Goal: Task Accomplishment & Management: Manage account settings

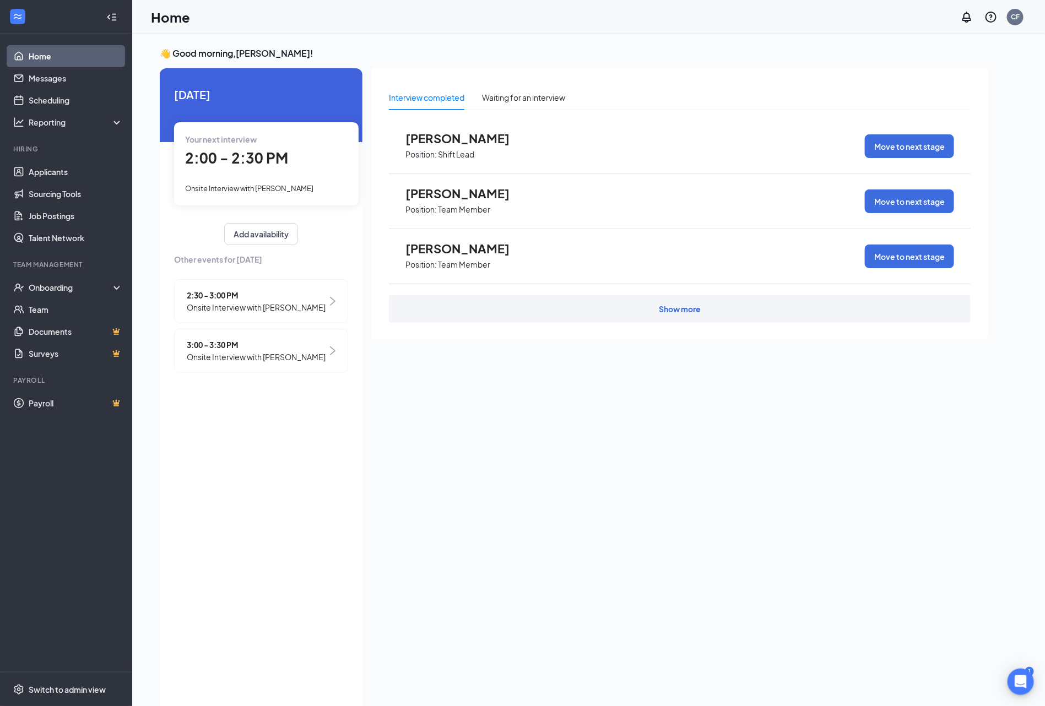
click at [243, 179] on div "Your next interview 2:00 - 2:30 PM Onsite Interview with [PERSON_NAME]" at bounding box center [266, 163] width 185 height 83
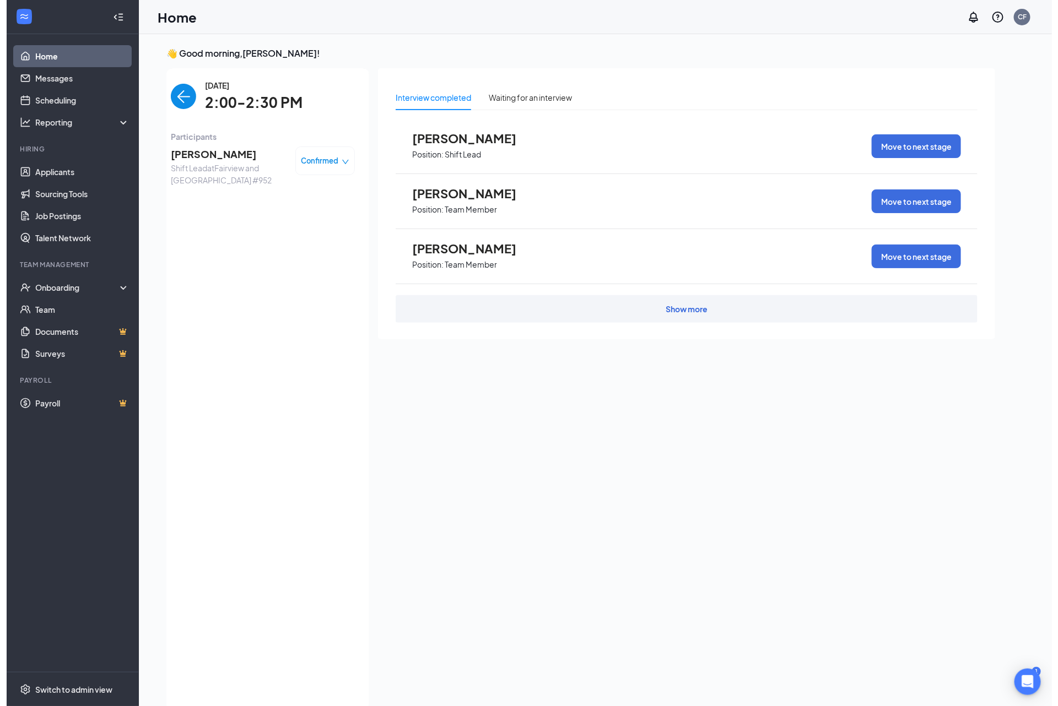
scroll to position [4, 0]
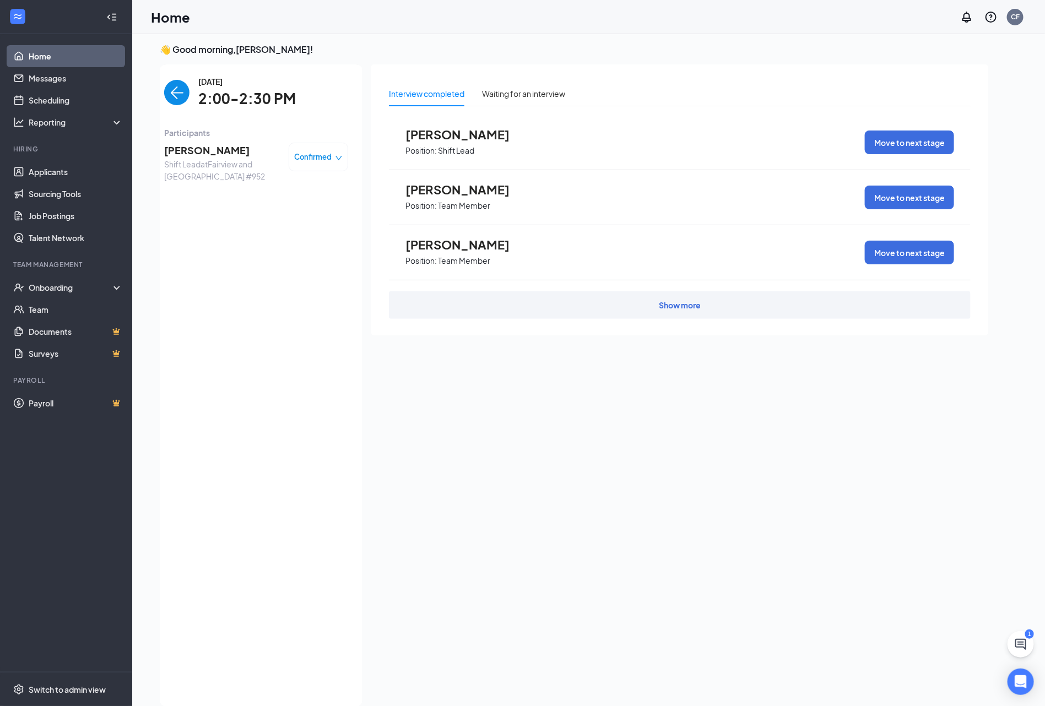
click at [268, 147] on span "[PERSON_NAME]" at bounding box center [222, 150] width 116 height 15
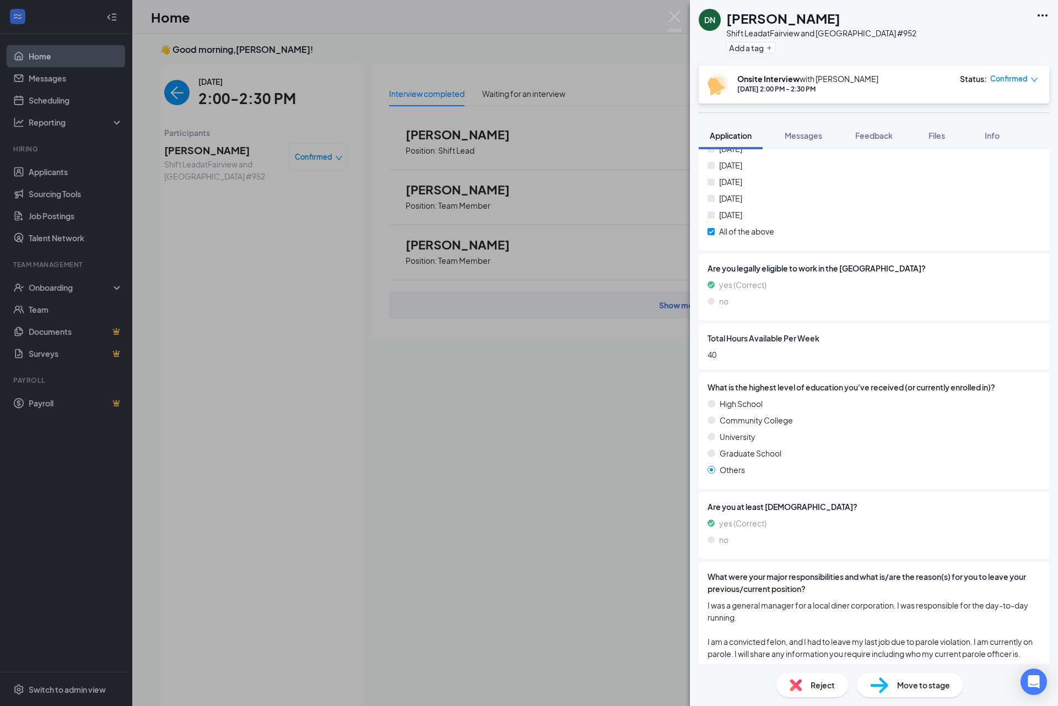
scroll to position [460, 0]
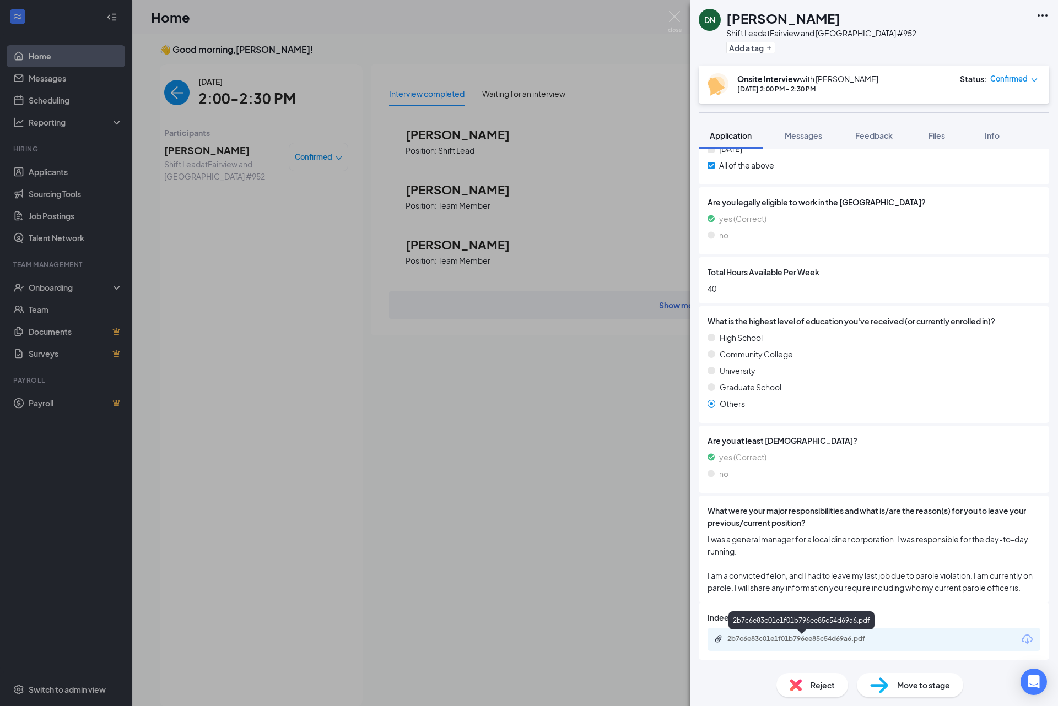
click at [803, 631] on div "2b7c6e83c01e1f01b796ee85c54d69a6.pdf" at bounding box center [801, 622] width 146 height 23
click at [803, 638] on div "2b7c6e83c01e1f01b796ee85c54d69a6.pdf" at bounding box center [804, 639] width 154 height 9
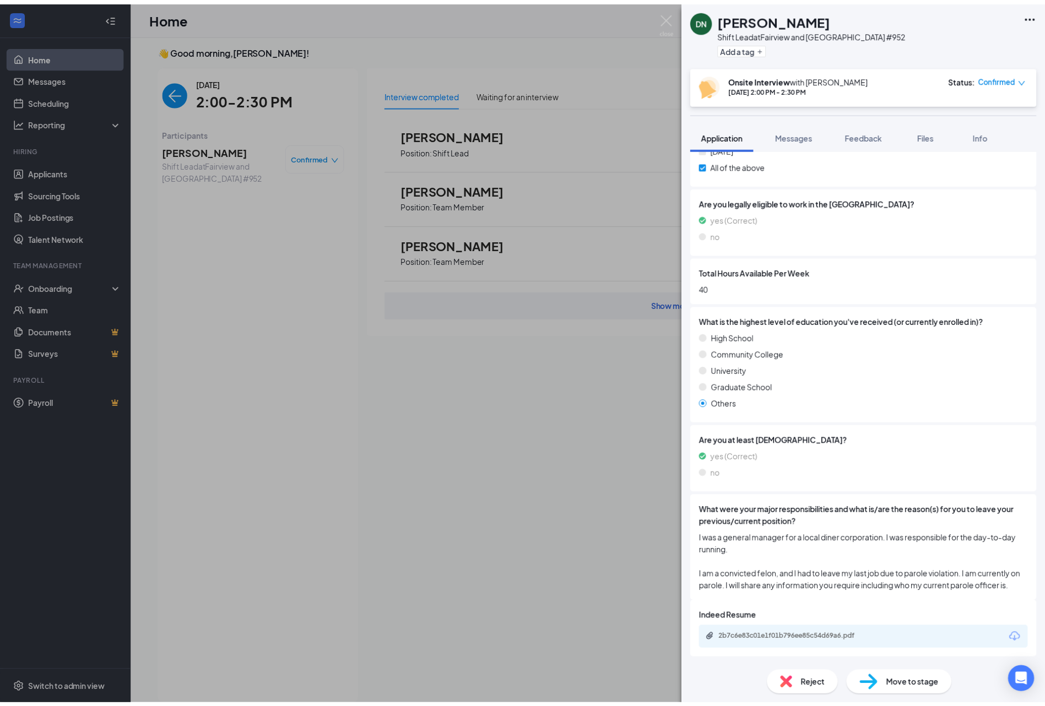
scroll to position [456, 0]
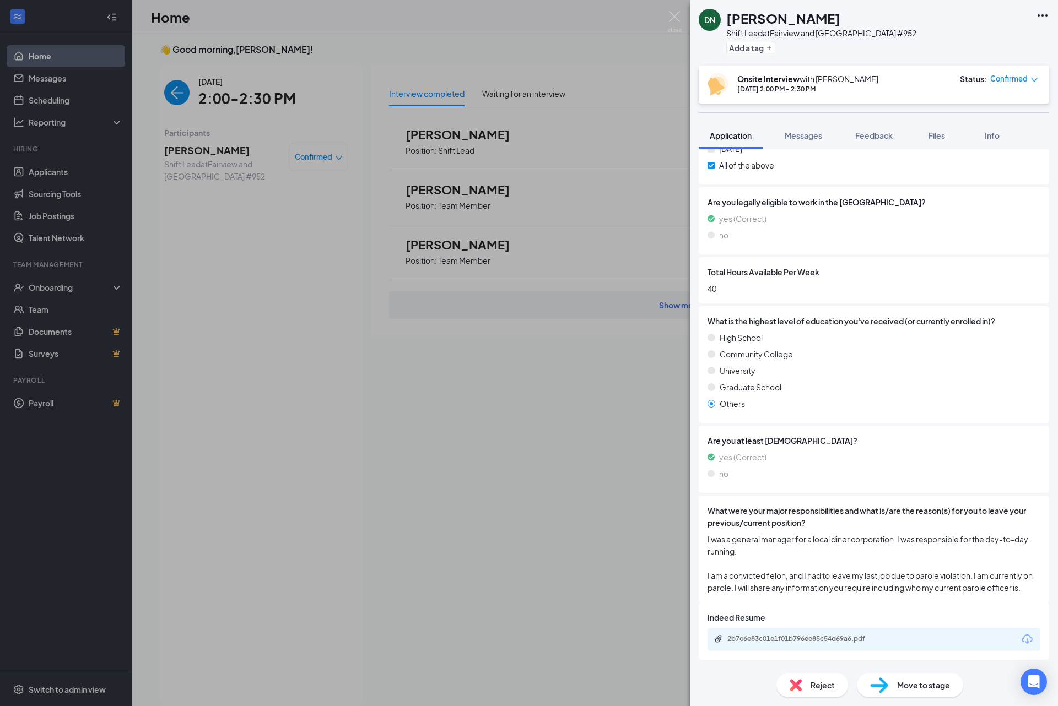
click at [493, 501] on div "DN [PERSON_NAME] Shift Lead at [GEOGRAPHIC_DATA] and [GEOGRAPHIC_DATA] #952 Add…" at bounding box center [529, 353] width 1058 height 706
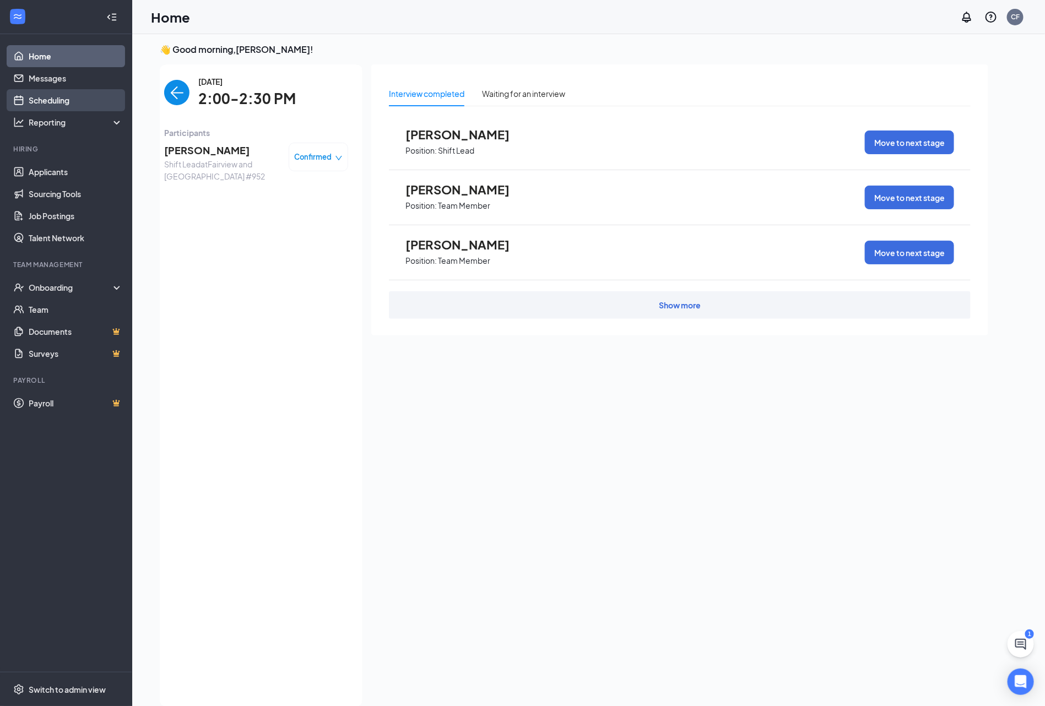
click at [75, 95] on link "Scheduling" at bounding box center [76, 100] width 94 height 22
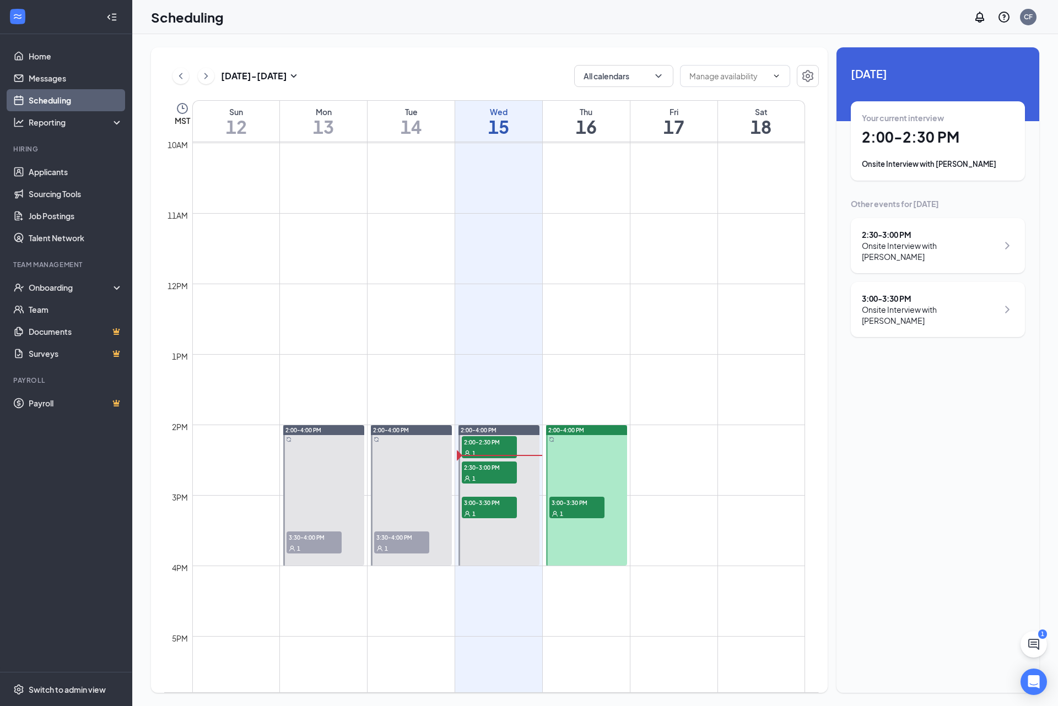
scroll to position [706, 0]
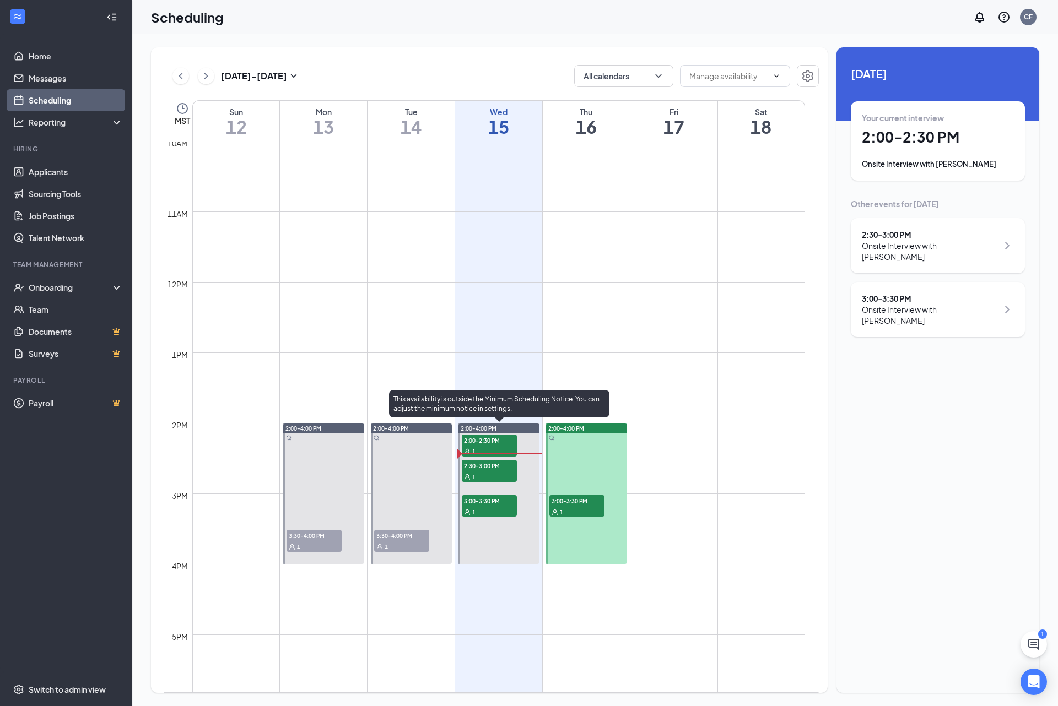
click at [480, 468] on span "2:30-3:00 PM" at bounding box center [489, 465] width 55 height 11
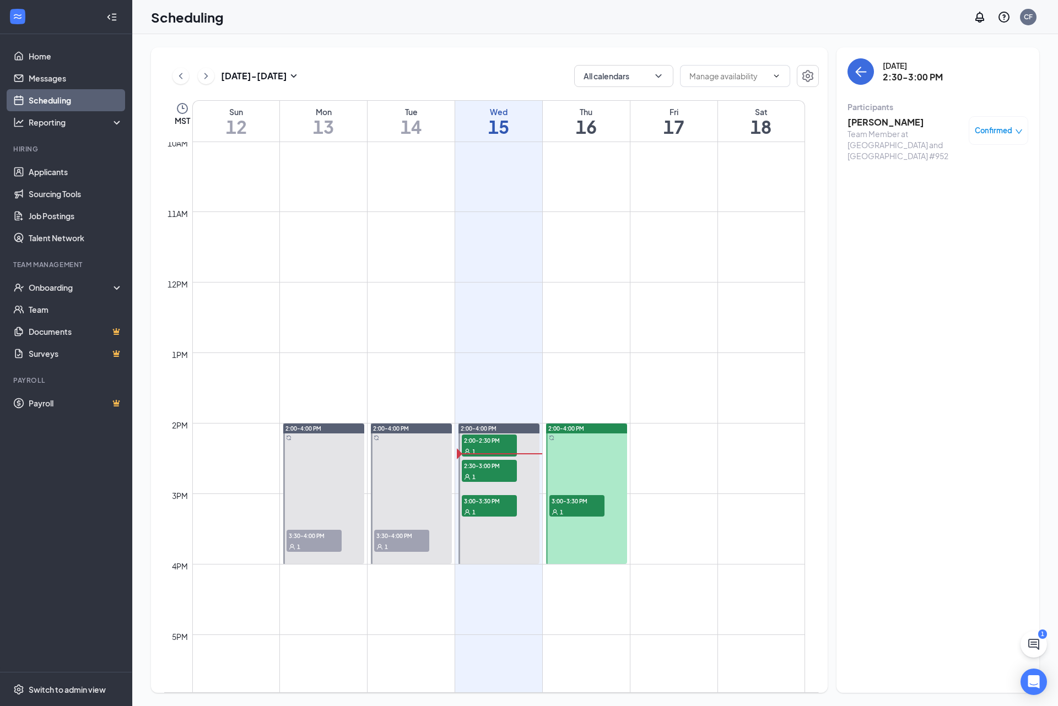
click at [881, 123] on h3 "[PERSON_NAME]" at bounding box center [905, 122] width 116 height 12
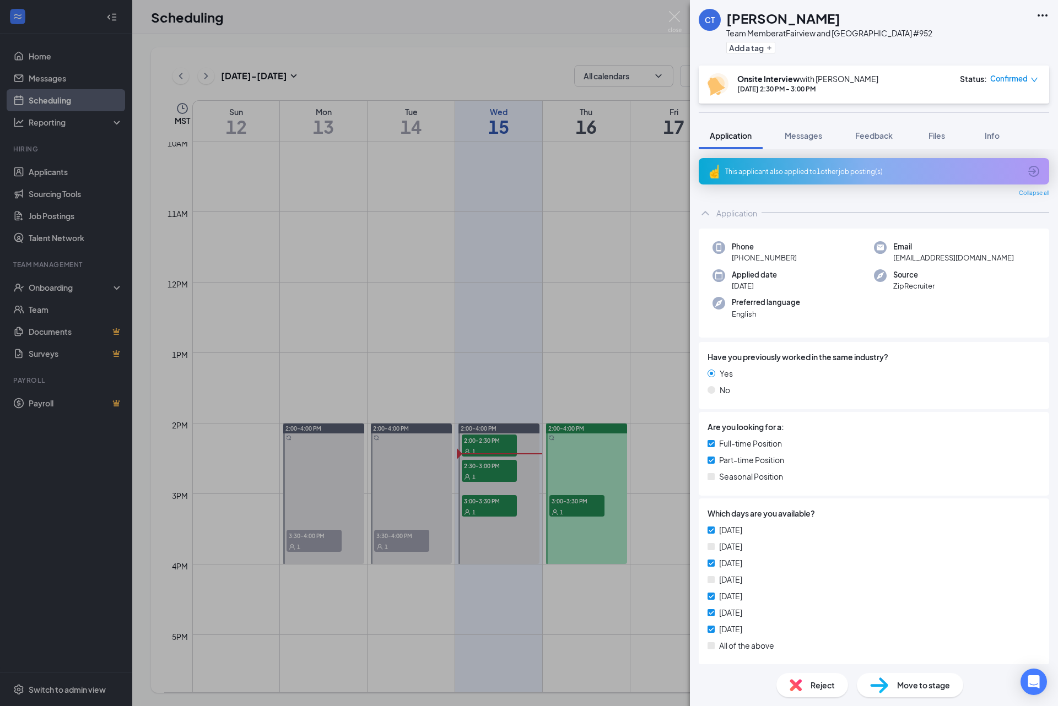
click at [499, 503] on div "CT [PERSON_NAME] Team Member at [GEOGRAPHIC_DATA] and [GEOGRAPHIC_DATA] #952 Ad…" at bounding box center [529, 353] width 1058 height 706
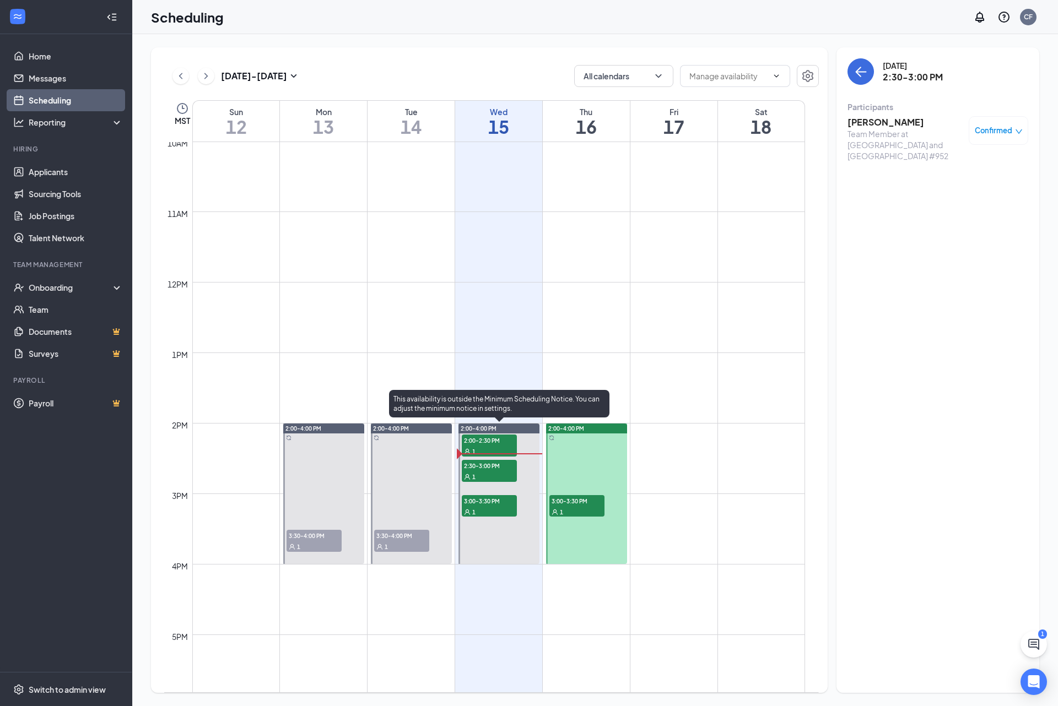
click at [499, 503] on span "3:00-3:30 PM" at bounding box center [489, 500] width 55 height 11
click at [917, 121] on h3 "[PERSON_NAME]" at bounding box center [905, 122] width 116 height 12
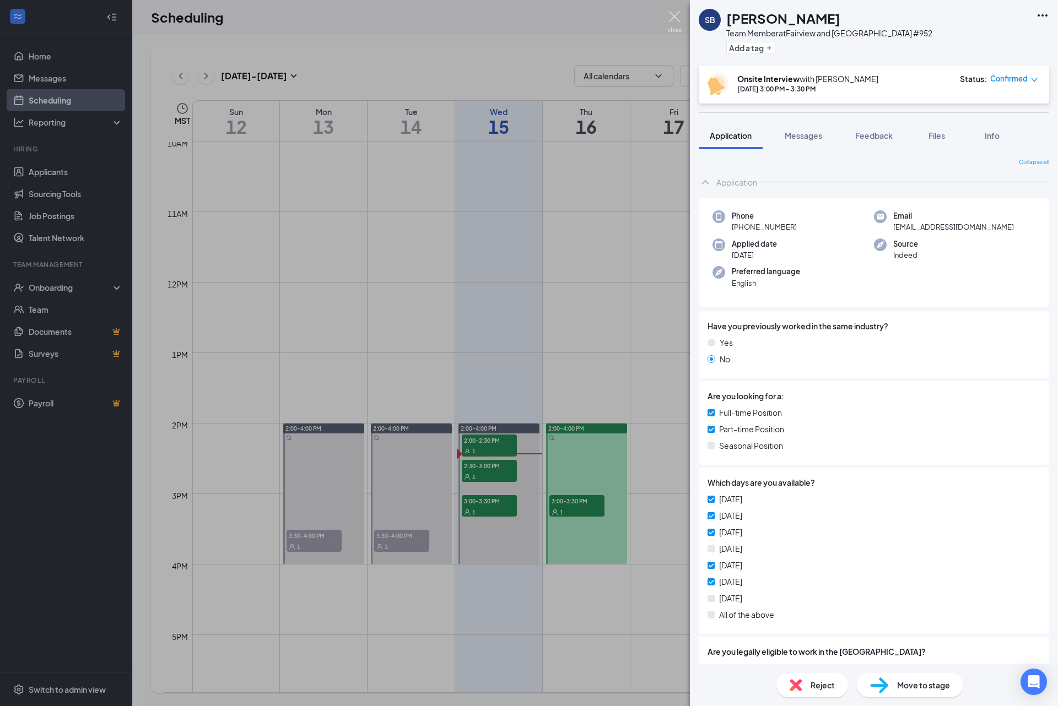
click at [675, 24] on img at bounding box center [675, 21] width 14 height 21
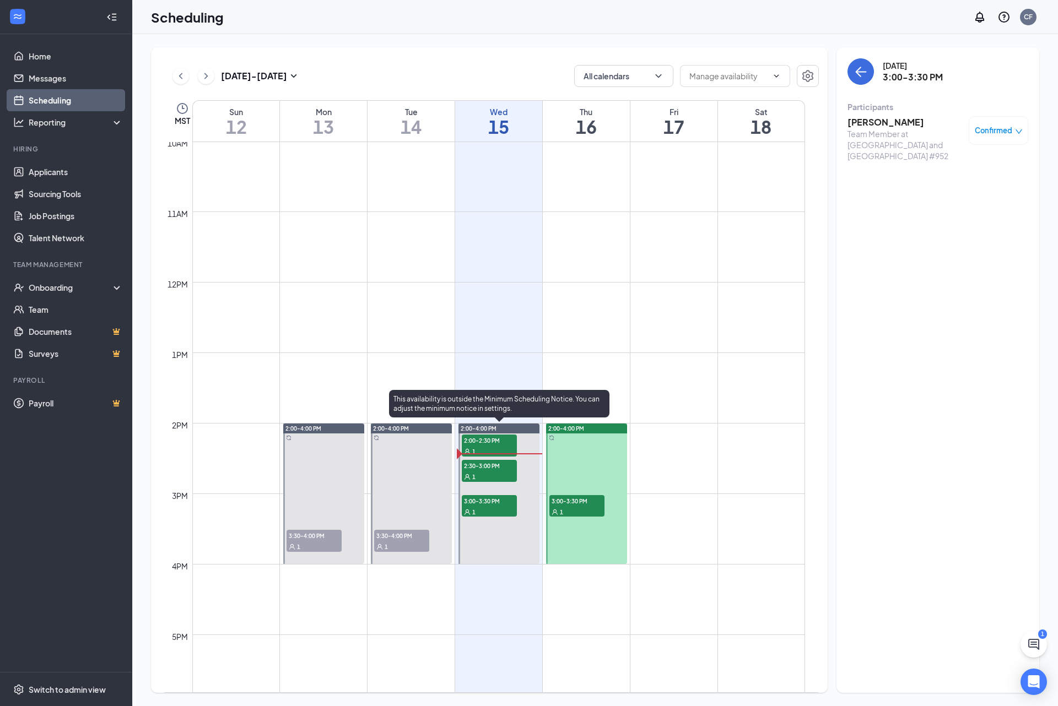
click at [503, 511] on div "1" at bounding box center [489, 511] width 55 height 11
click at [989, 120] on div "Confirmed" at bounding box center [997, 130] width 59 height 29
click at [983, 136] on span "Confirmed" at bounding box center [992, 130] width 37 height 11
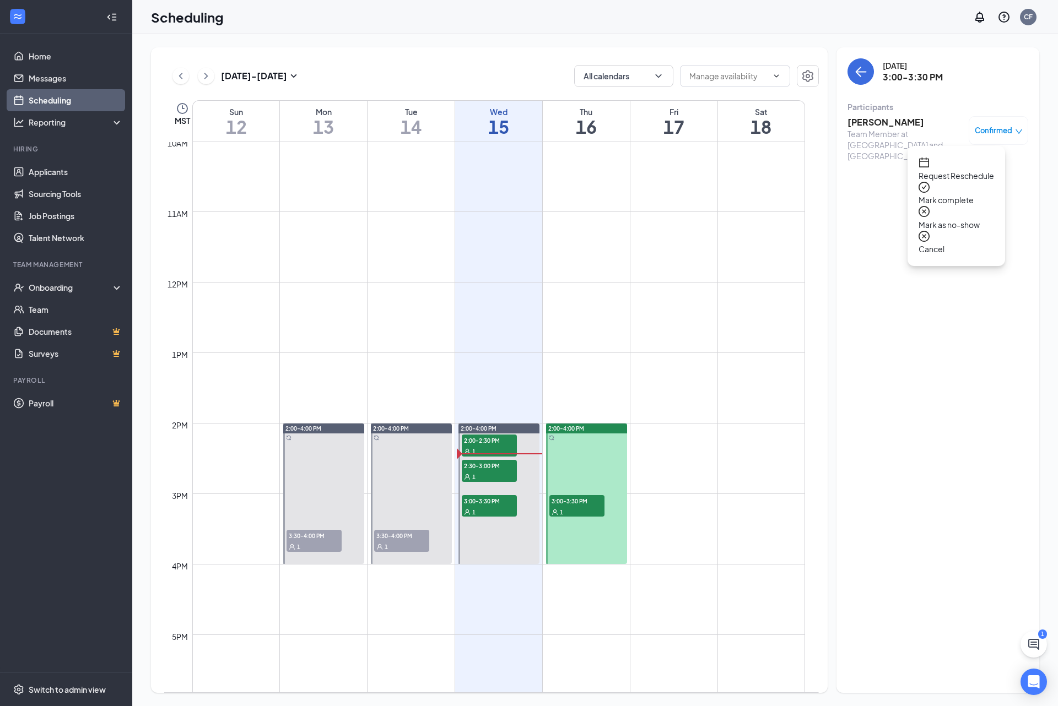
click at [954, 243] on span "Cancel" at bounding box center [955, 249] width 75 height 12
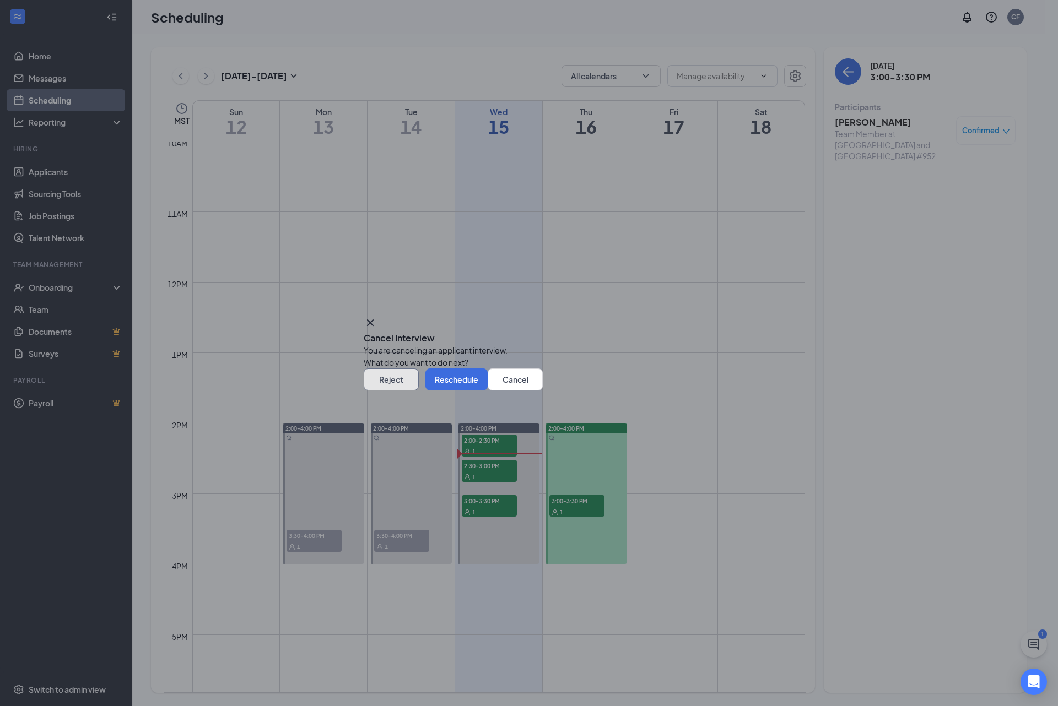
click at [419, 391] on button "Reject" at bounding box center [391, 380] width 55 height 22
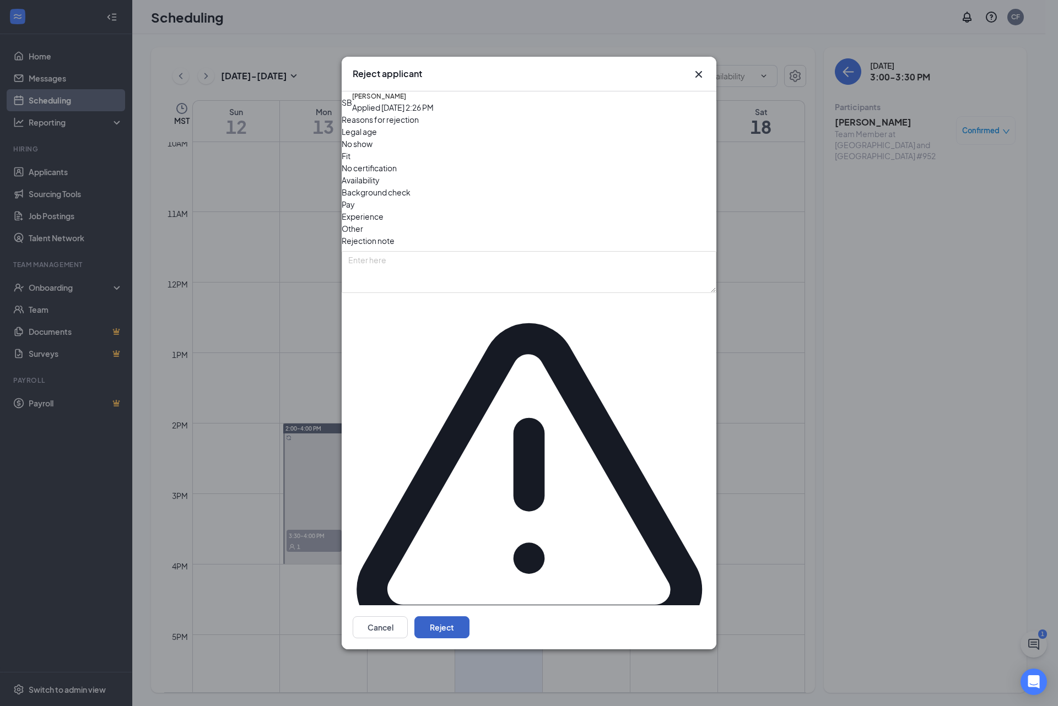
click at [469, 616] on button "Reject" at bounding box center [441, 627] width 55 height 22
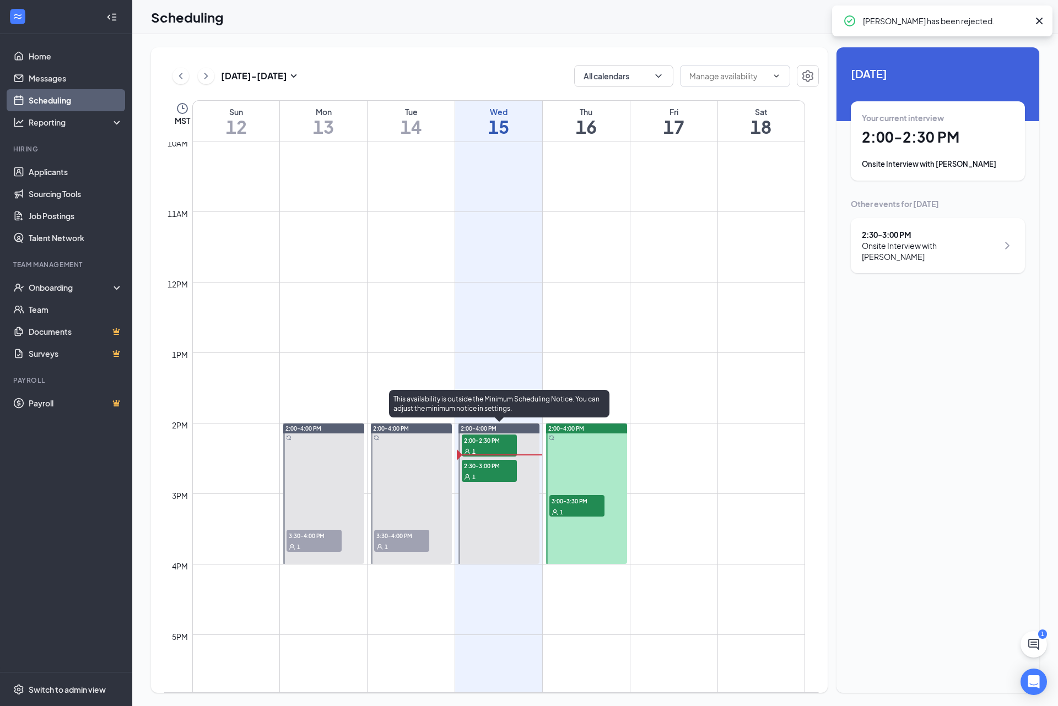
click at [509, 473] on div "1" at bounding box center [489, 476] width 55 height 11
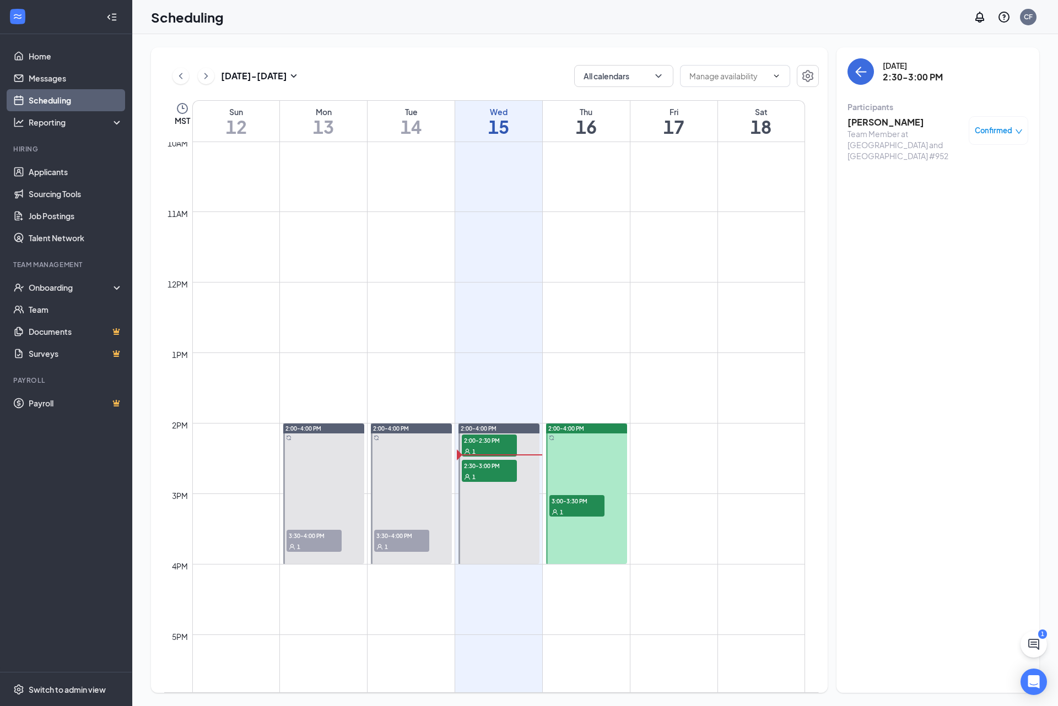
click at [863, 120] on h3 "[PERSON_NAME]" at bounding box center [905, 122] width 116 height 12
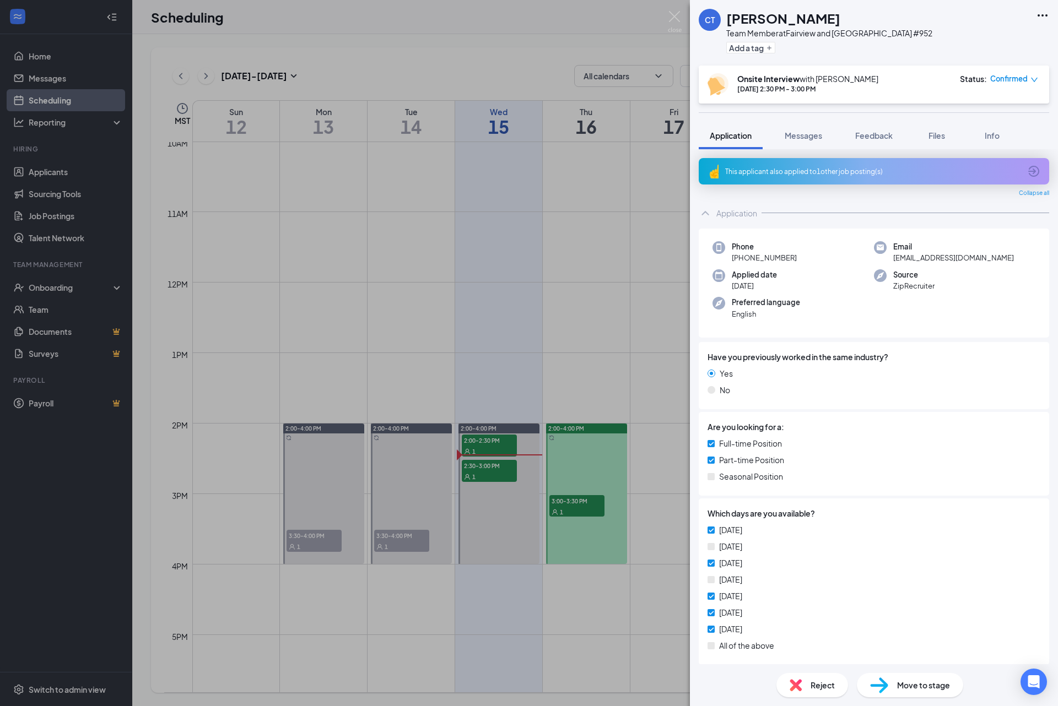
scroll to position [430, 0]
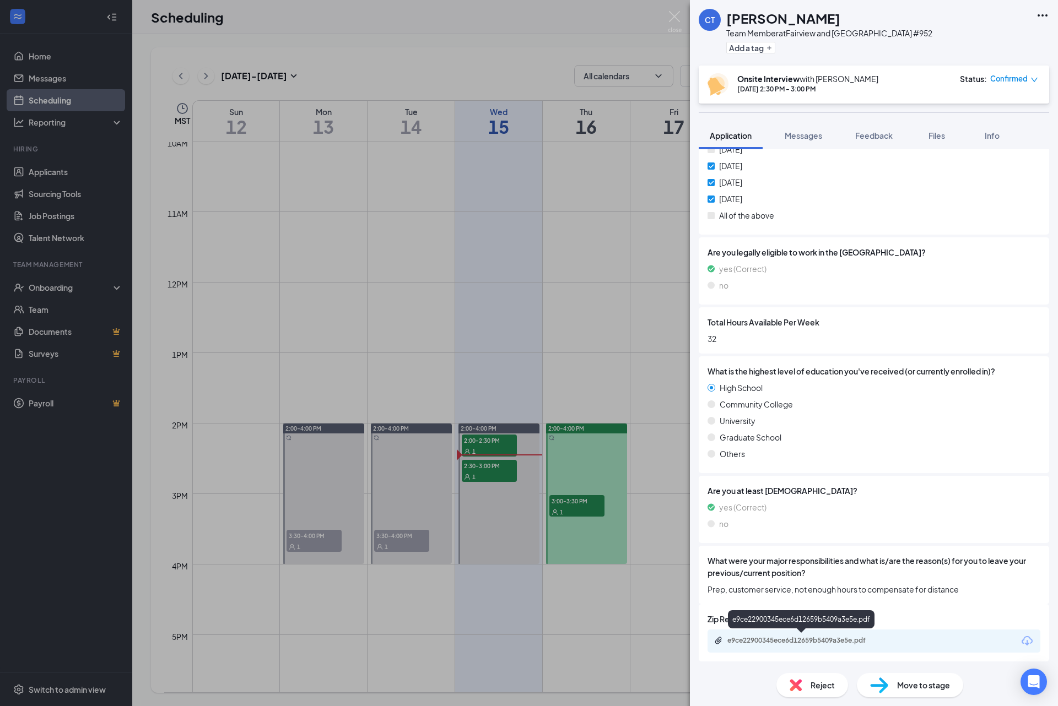
click at [804, 638] on div "e9ce22900345ece6d12659b5409a3e5e.pdf" at bounding box center [804, 640] width 154 height 9
